Goal: Task Accomplishment & Management: Use online tool/utility

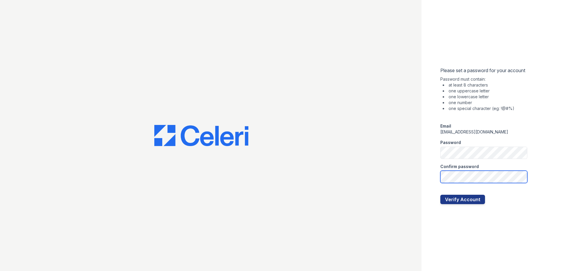
click at [440, 195] on button "Verify Account" at bounding box center [462, 199] width 45 height 9
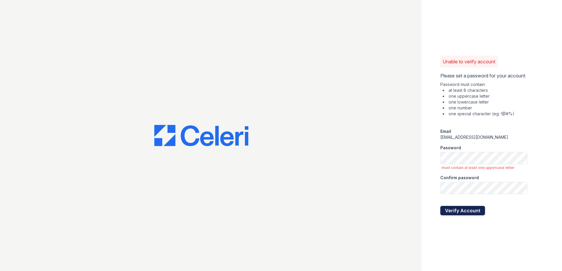
click at [459, 209] on button "Verify Account" at bounding box center [462, 210] width 45 height 9
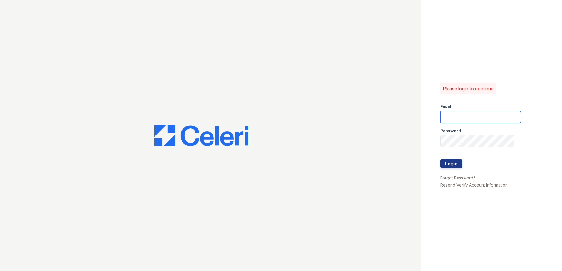
click at [482, 120] on input "email" at bounding box center [480, 117] width 81 height 12
type input "reneweastgranby@trinity-pm.com"
click at [453, 168] on button "Login" at bounding box center [451, 163] width 22 height 9
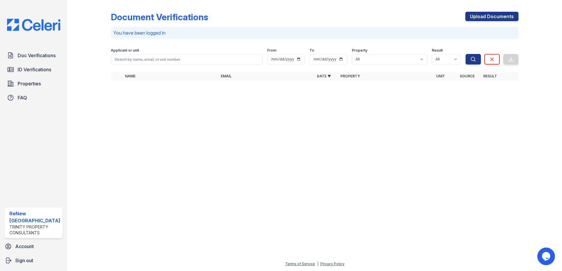
click at [245, 6] on div "Document Verifications Upload Documents You have been logged in Filter Applican…" at bounding box center [315, 44] width 408 height 85
